Goal: Task Accomplishment & Management: Use online tool/utility

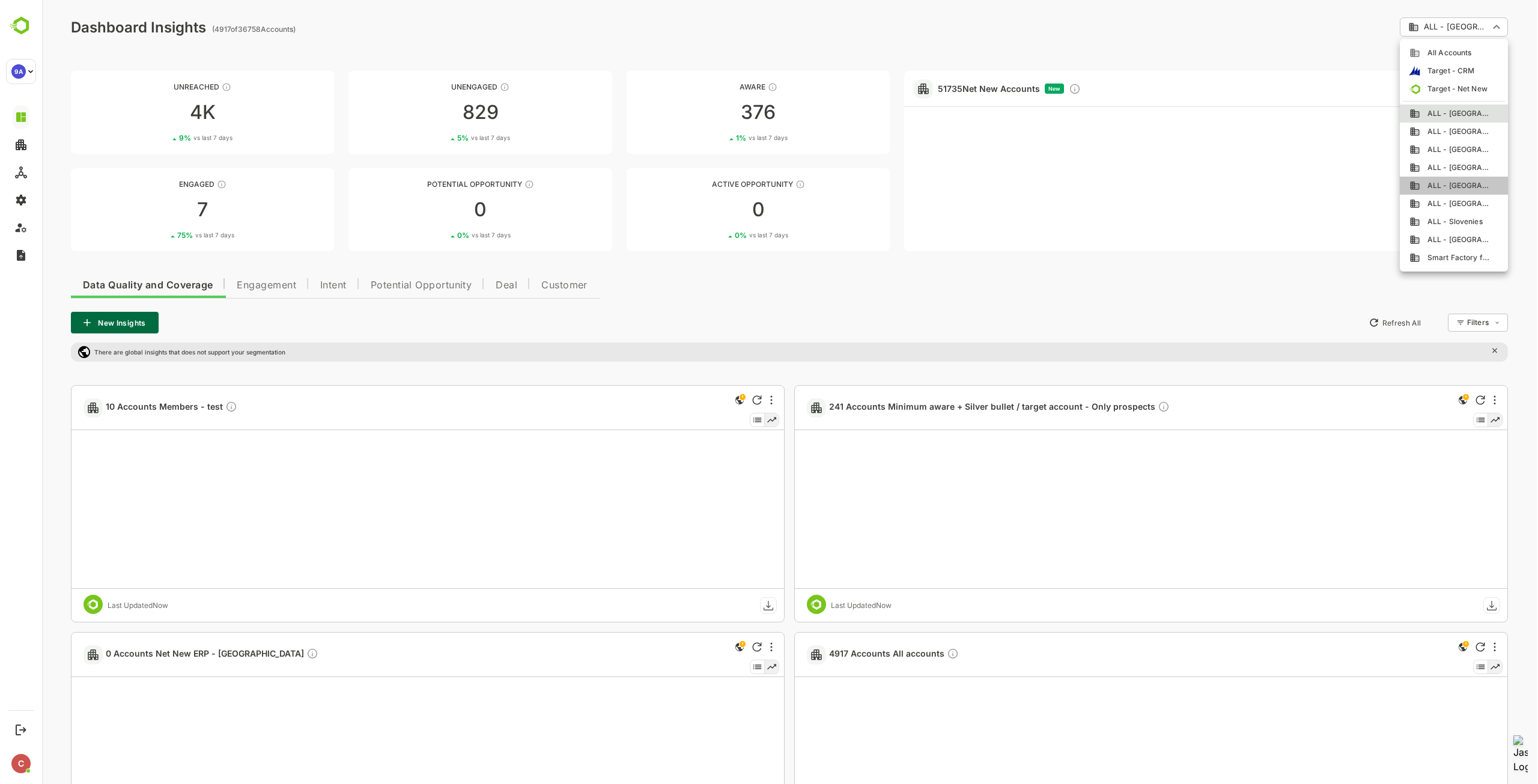
click at [1464, 181] on span "ALL - [GEOGRAPHIC_DATA]" at bounding box center [1455, 184] width 71 height 10
type input "**********"
